Goal: Navigation & Orientation: Find specific page/section

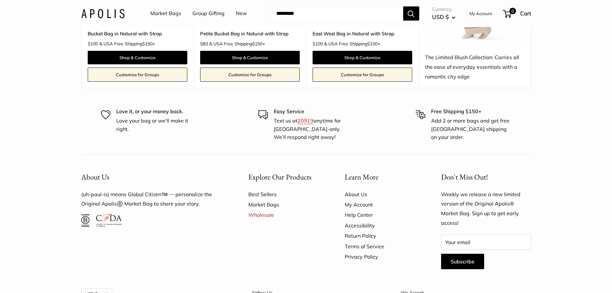
scroll to position [1739, 0]
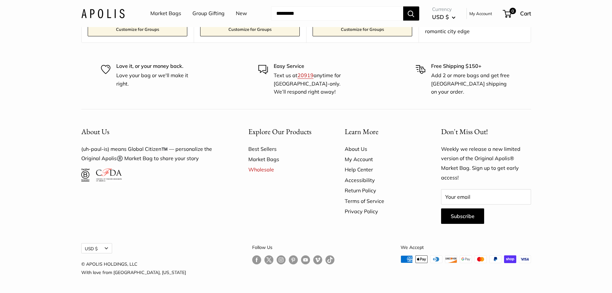
click at [364, 160] on link "My Account" at bounding box center [382, 159] width 74 height 10
click at [349, 158] on link "My Account" at bounding box center [382, 159] width 74 height 10
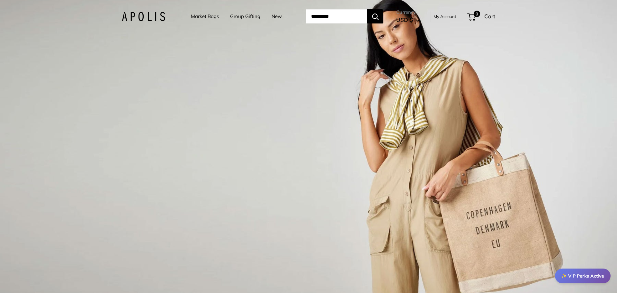
click at [445, 17] on link "My Account" at bounding box center [444, 17] width 23 height 8
